Goal: Navigation & Orientation: Find specific page/section

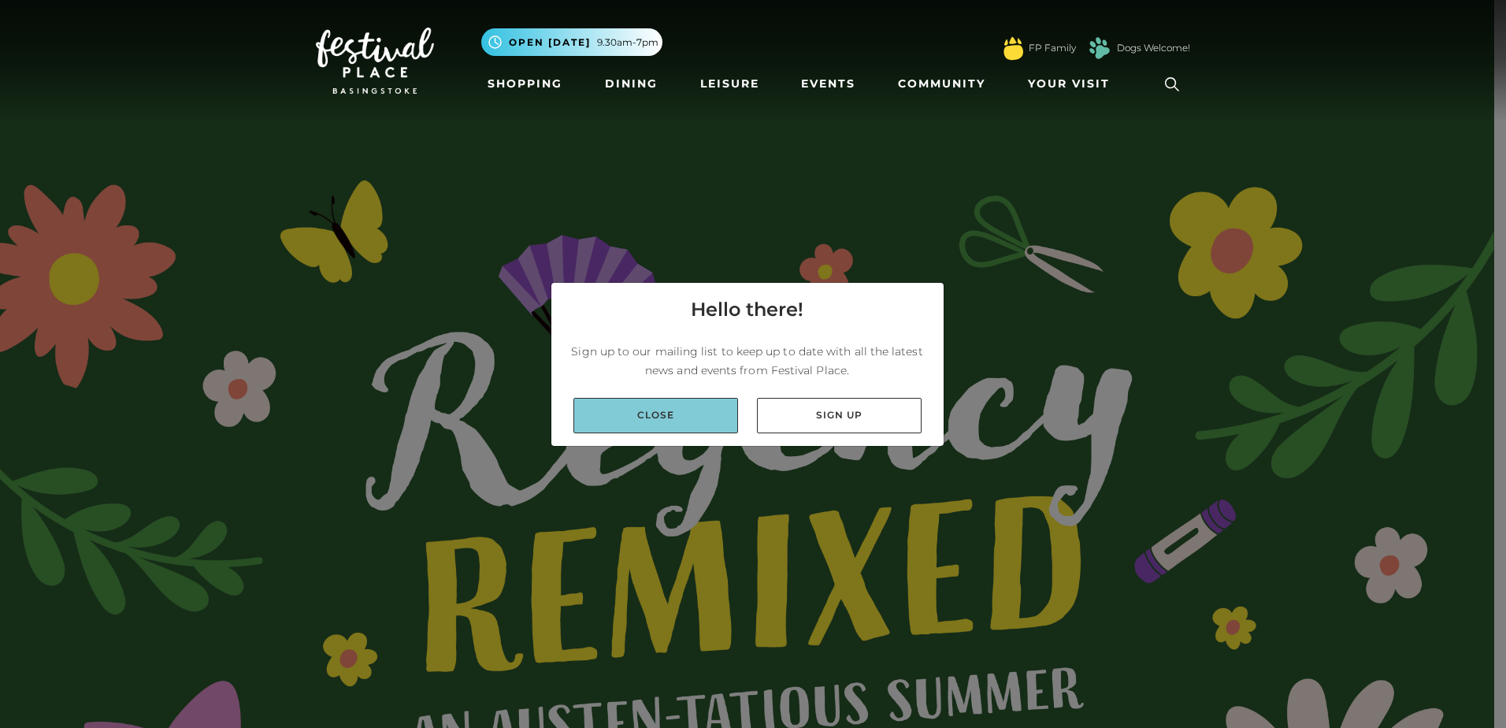
click at [677, 417] on link "Close" at bounding box center [656, 415] width 165 height 35
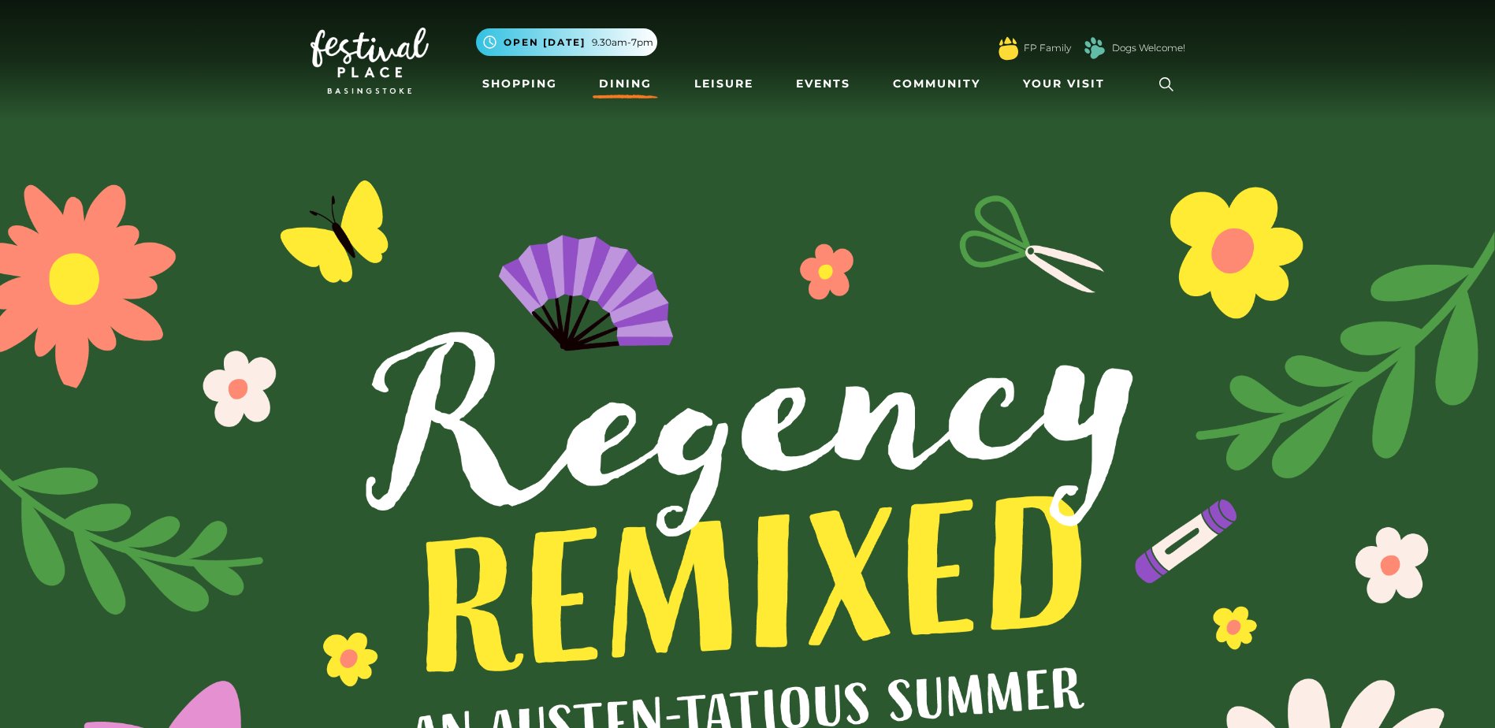
click at [612, 85] on link "Dining" at bounding box center [625, 83] width 65 height 29
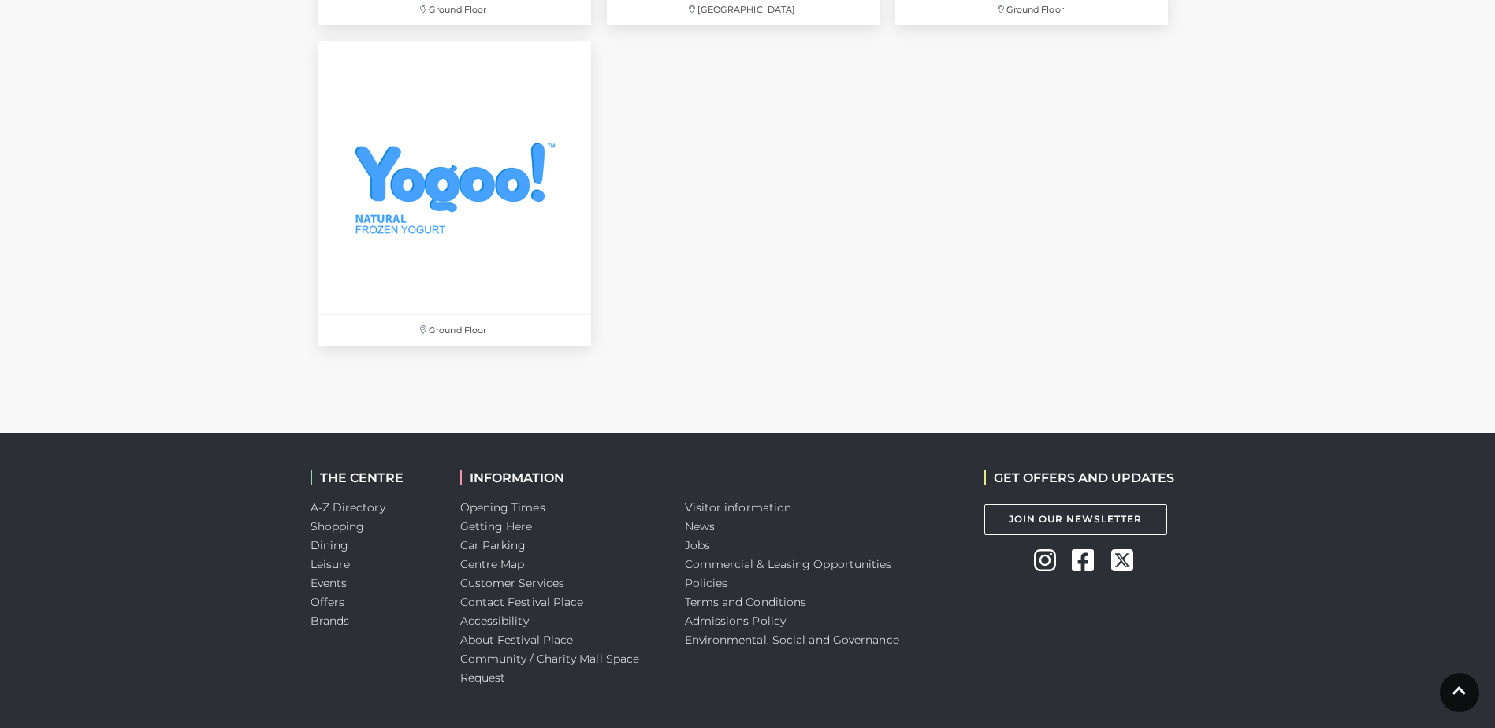
scroll to position [5515, 0]
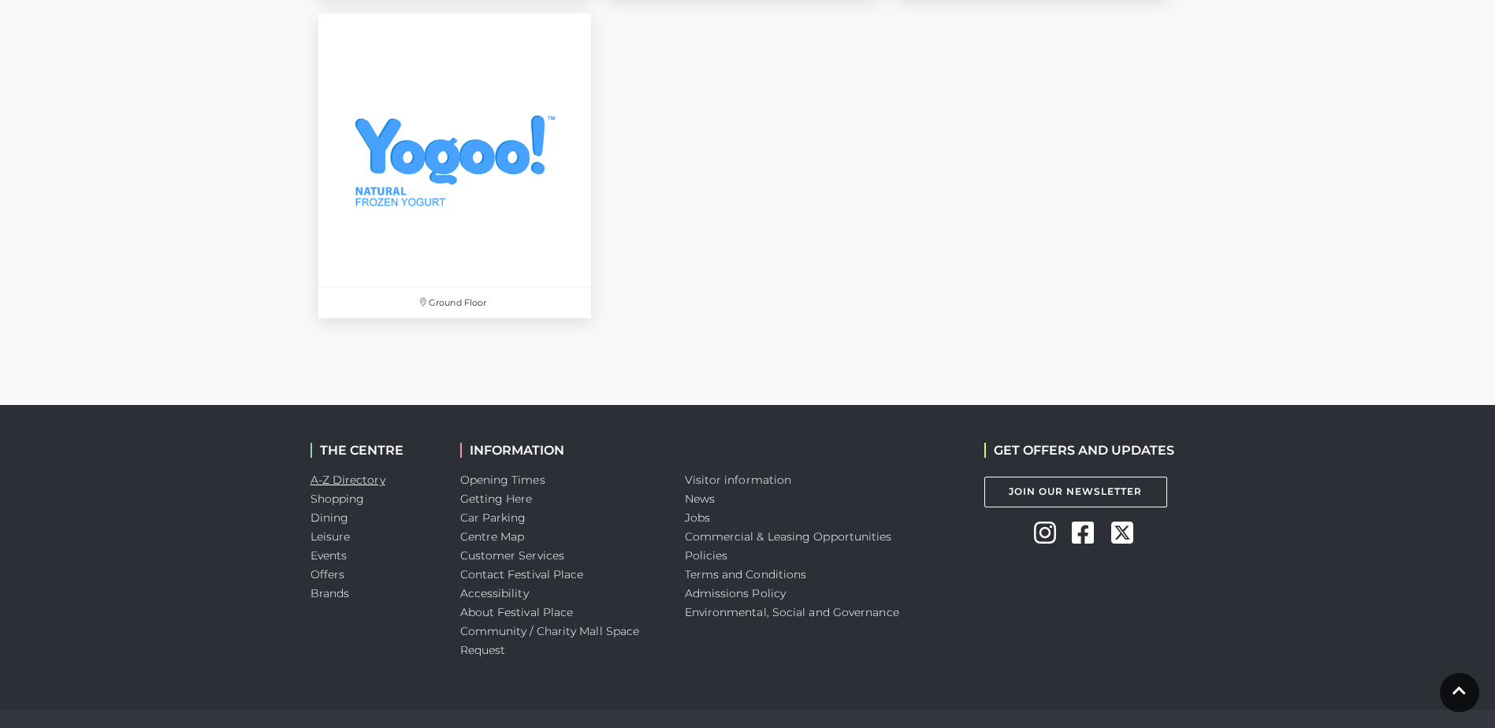
click at [331, 473] on link "A-Z Directory" at bounding box center [347, 480] width 75 height 14
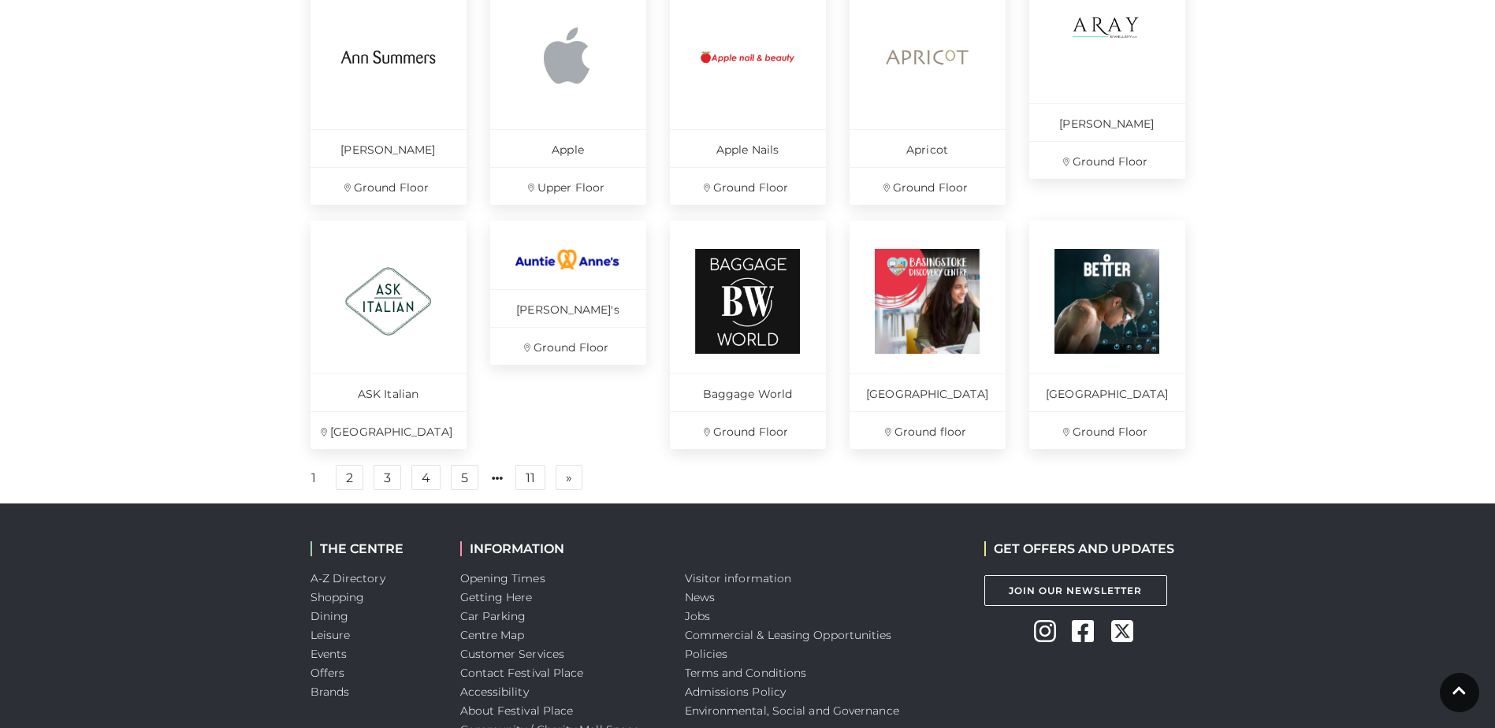
scroll to position [1149, 0]
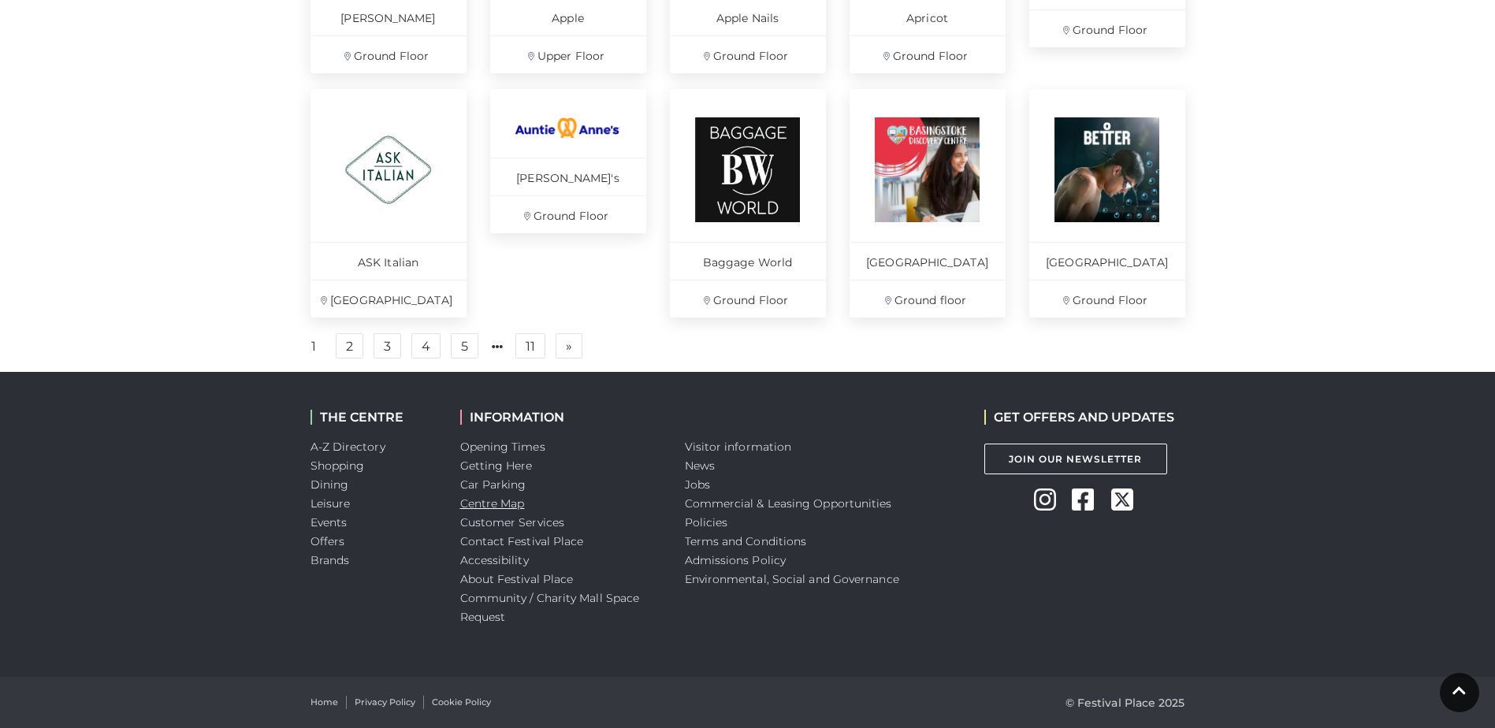
click at [517, 496] on link "Centre Map" at bounding box center [492, 503] width 65 height 14
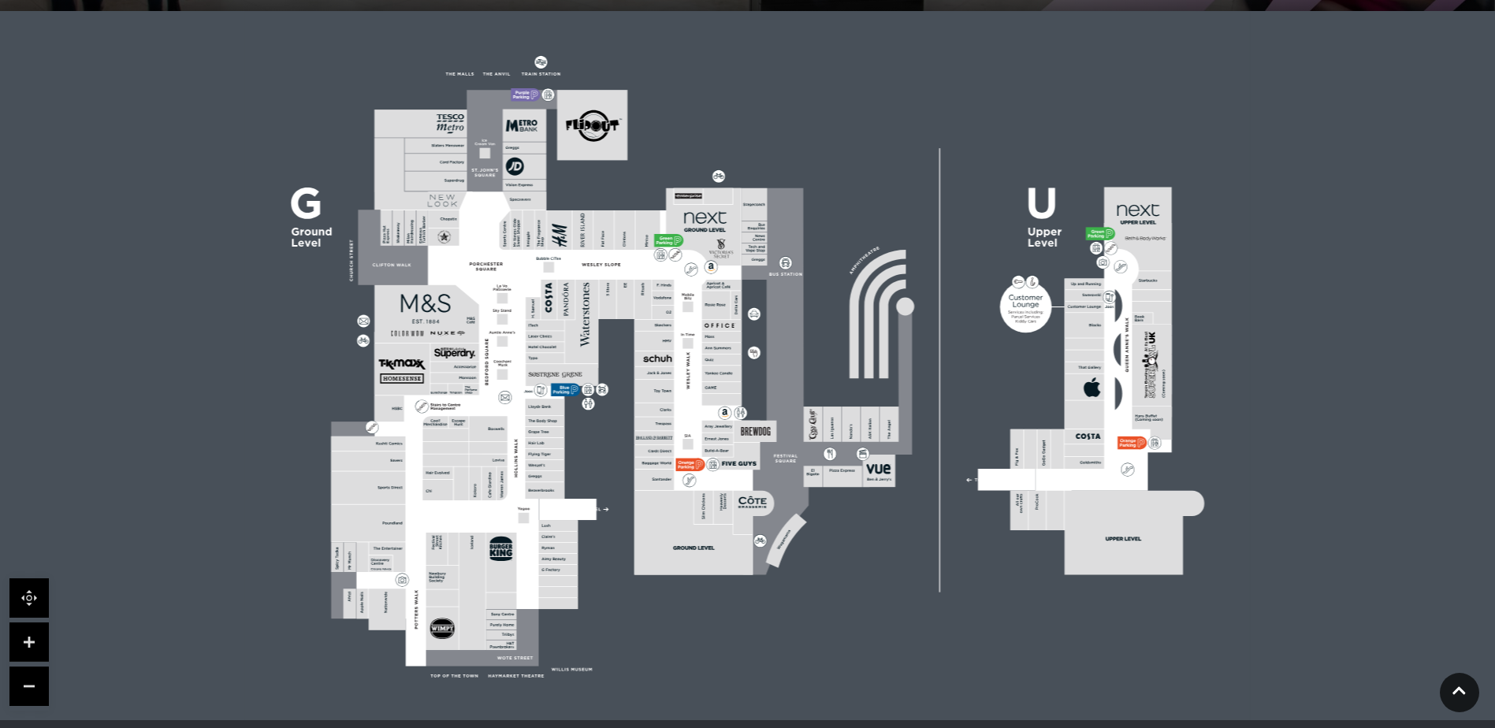
scroll to position [394, 0]
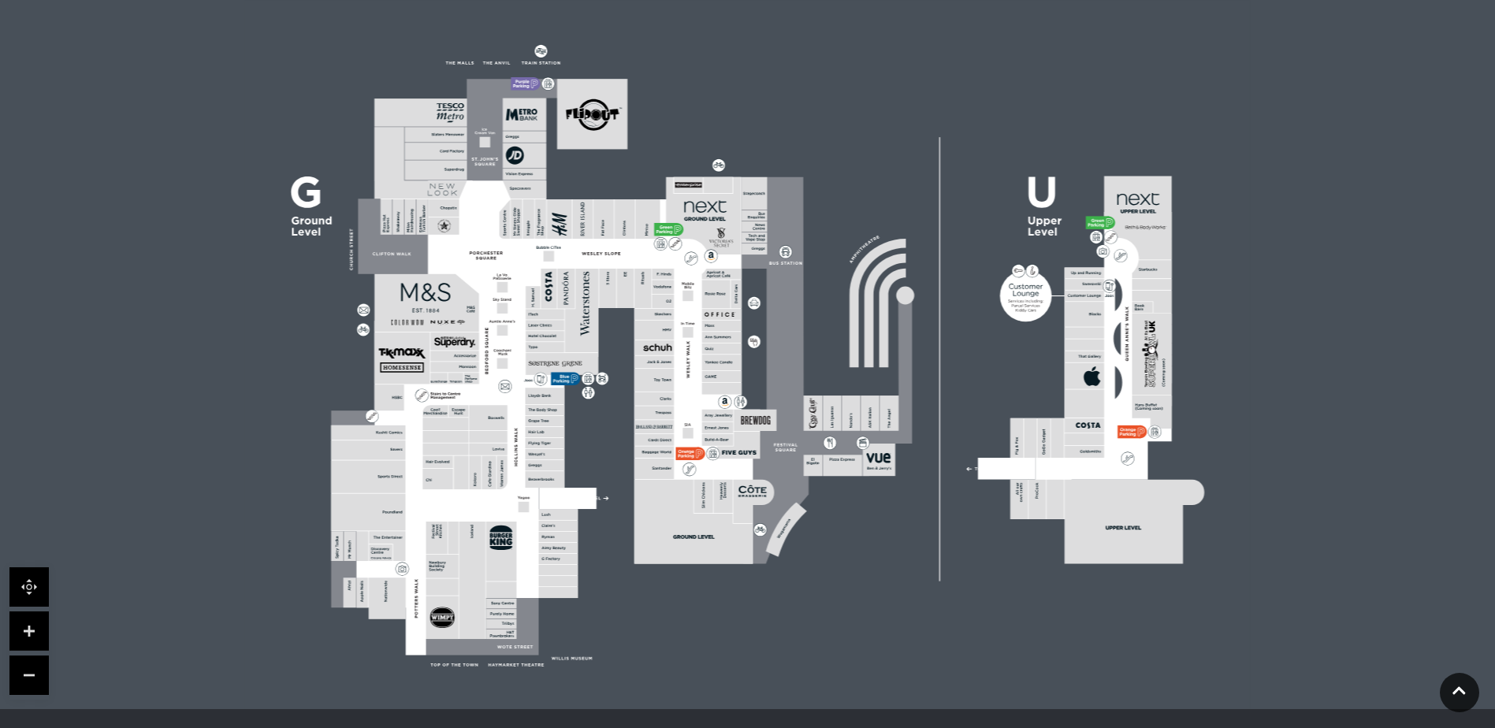
click at [41, 619] on link at bounding box center [28, 630] width 39 height 39
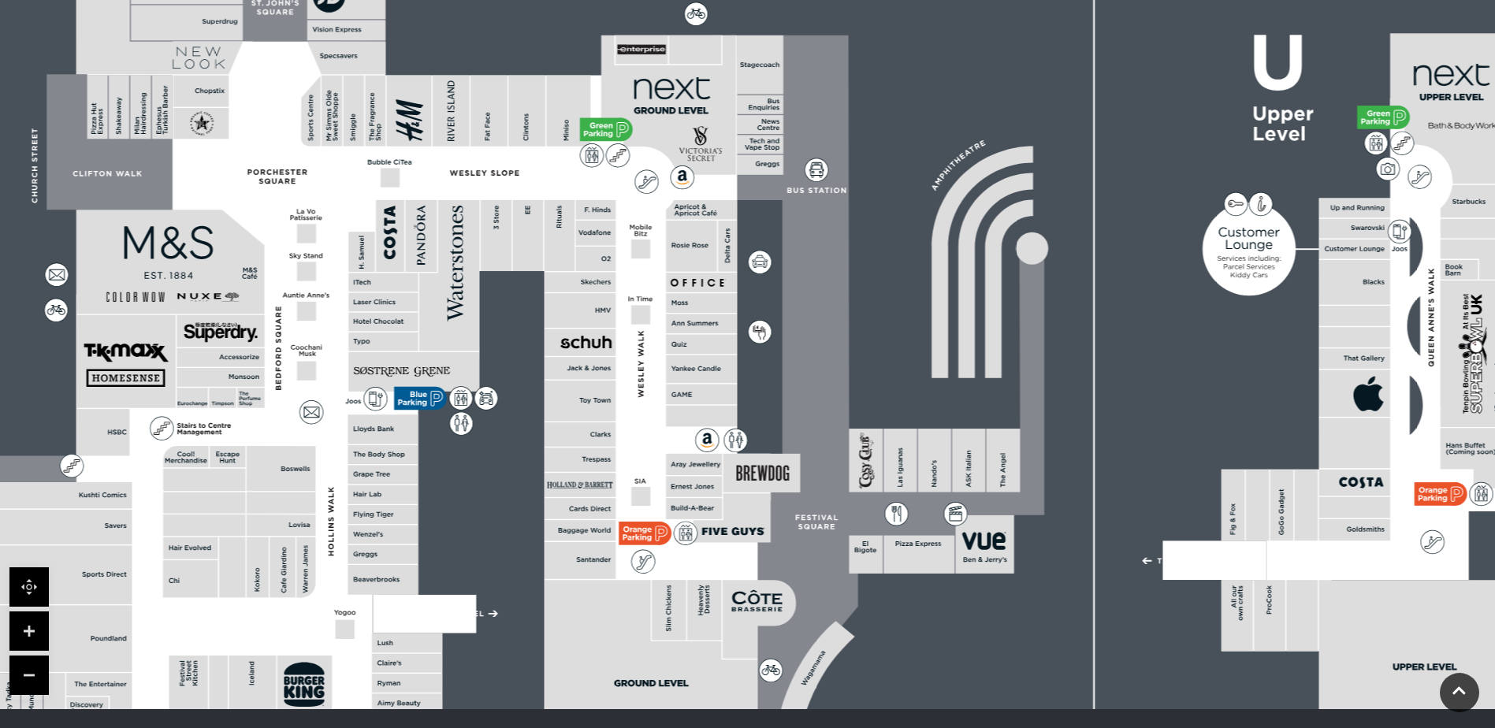
click at [41, 619] on link at bounding box center [28, 630] width 39 height 39
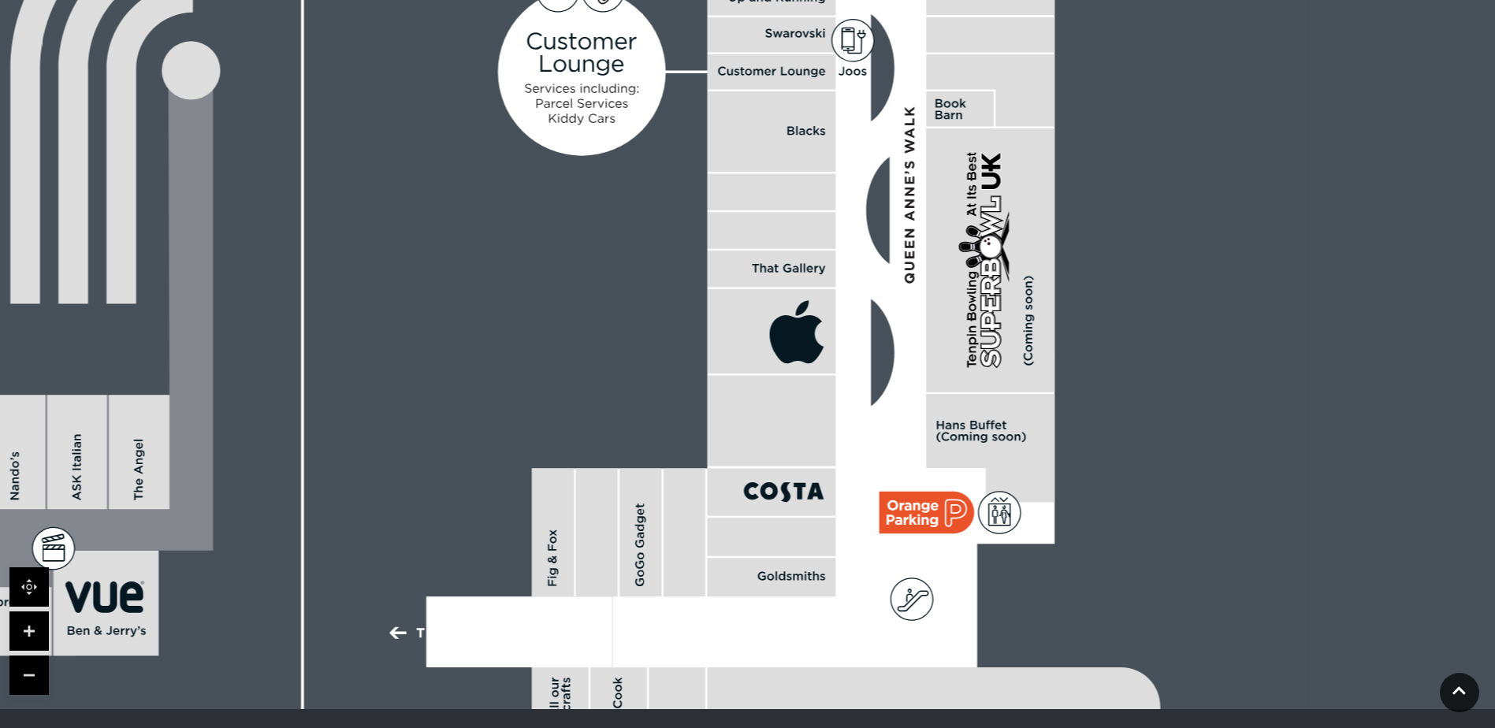
drag, startPoint x: 1331, startPoint y: 420, endPoint x: 262, endPoint y: 327, distance: 1072.4
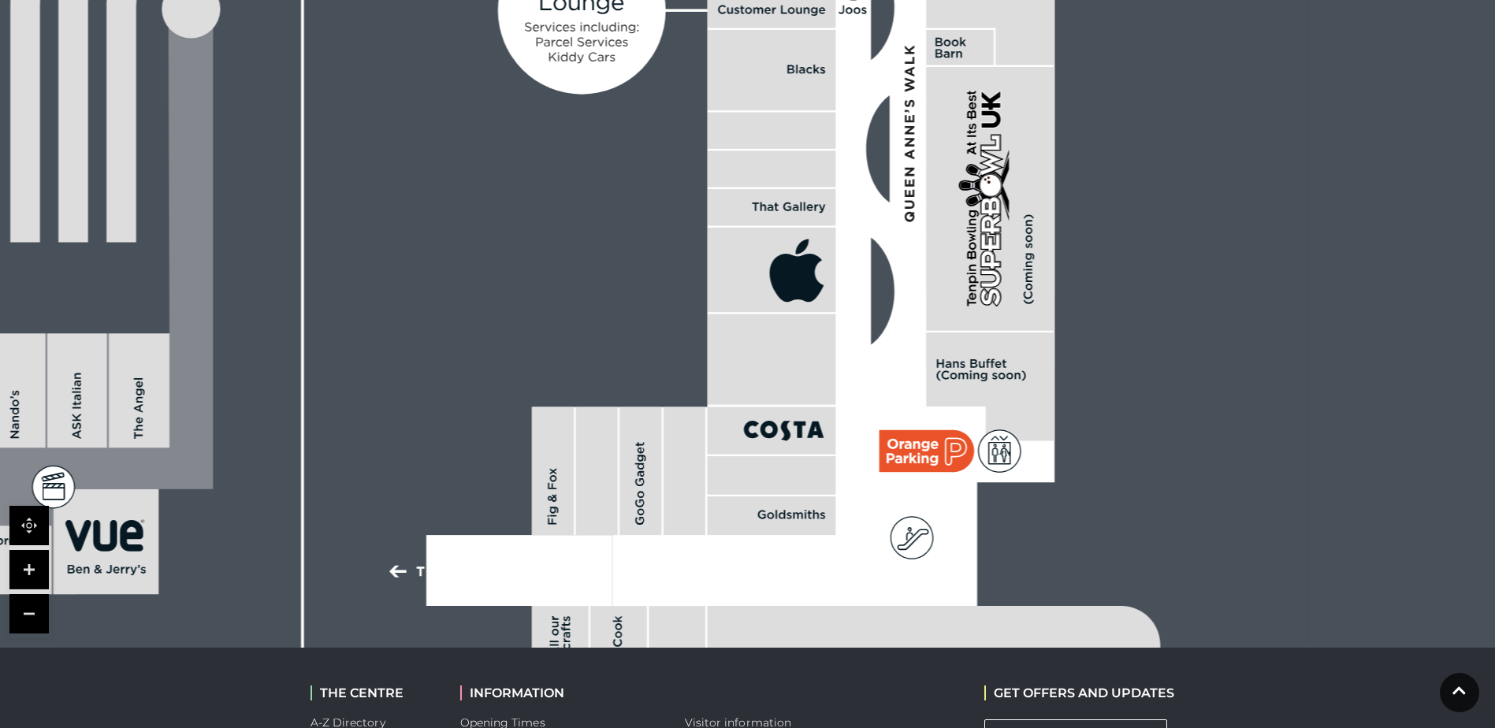
scroll to position [473, 0]
